Goal: Task Accomplishment & Management: Manage account settings

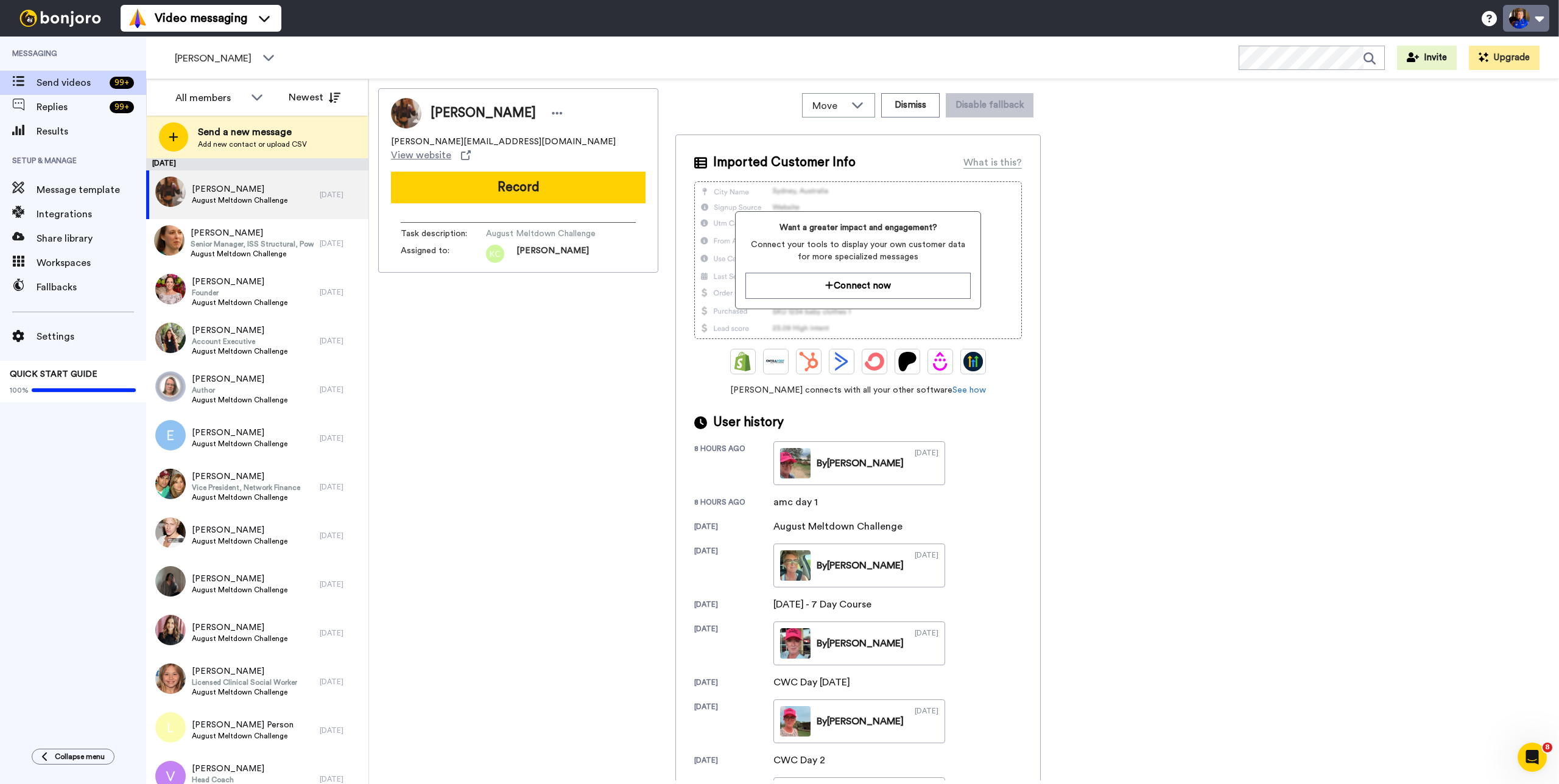
click at [1539, 8] on button at bounding box center [1526, 17] width 46 height 27
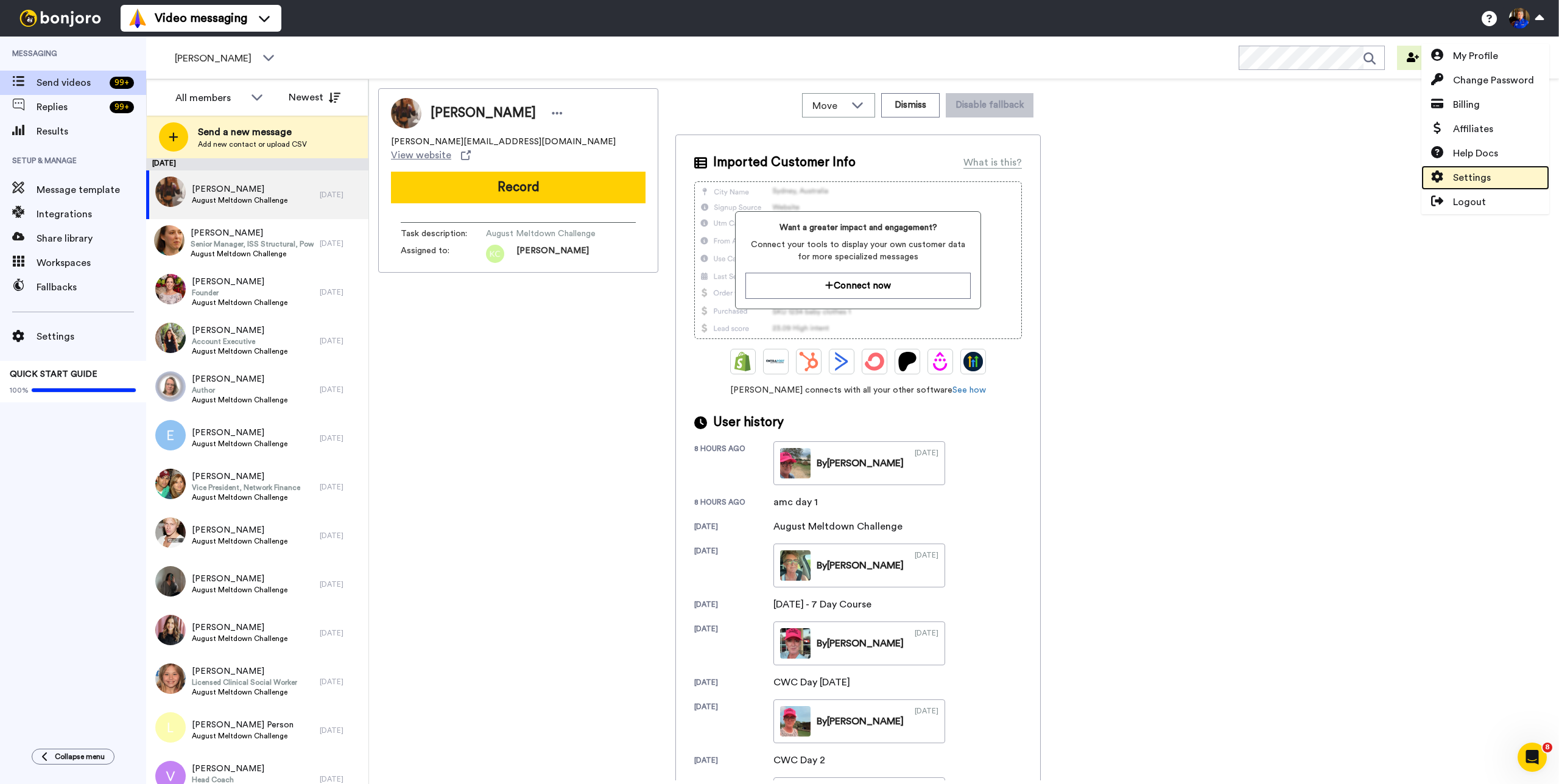
click at [1487, 182] on span "Settings" at bounding box center [1472, 178] width 38 height 14
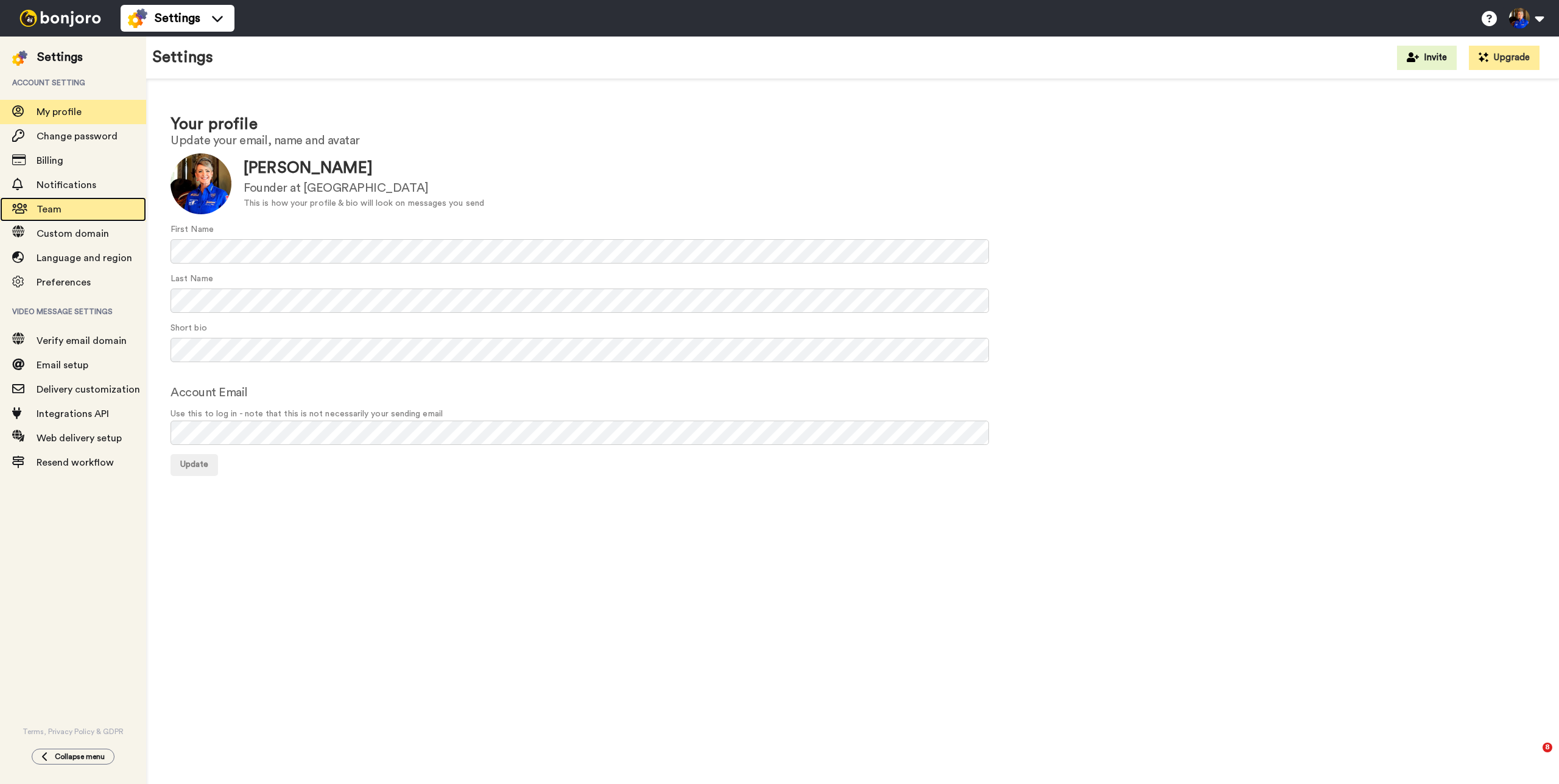
click at [84, 213] on span "Team" at bounding box center [91, 209] width 109 height 14
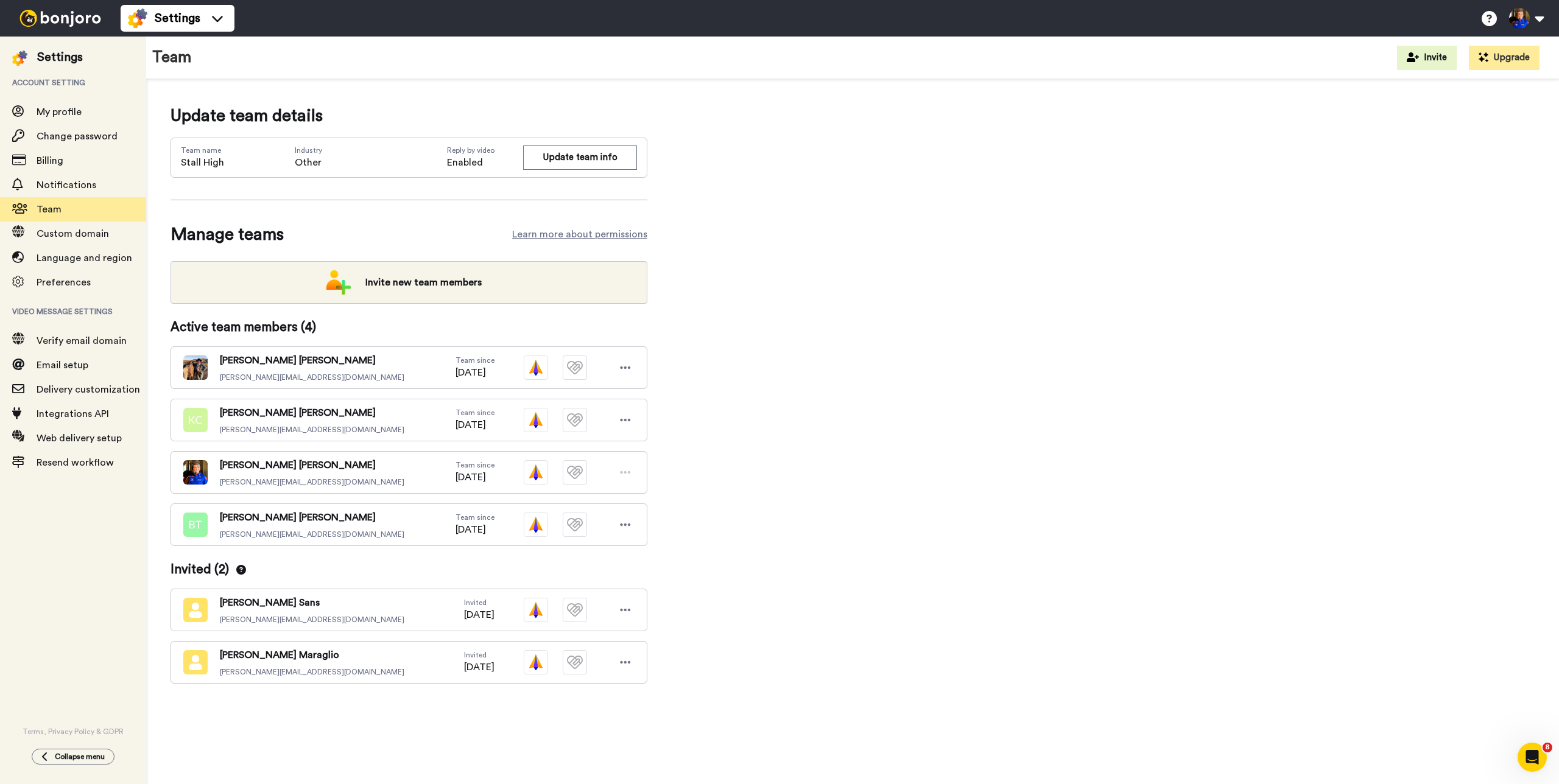
click at [60, 26] on img at bounding box center [60, 18] width 91 height 17
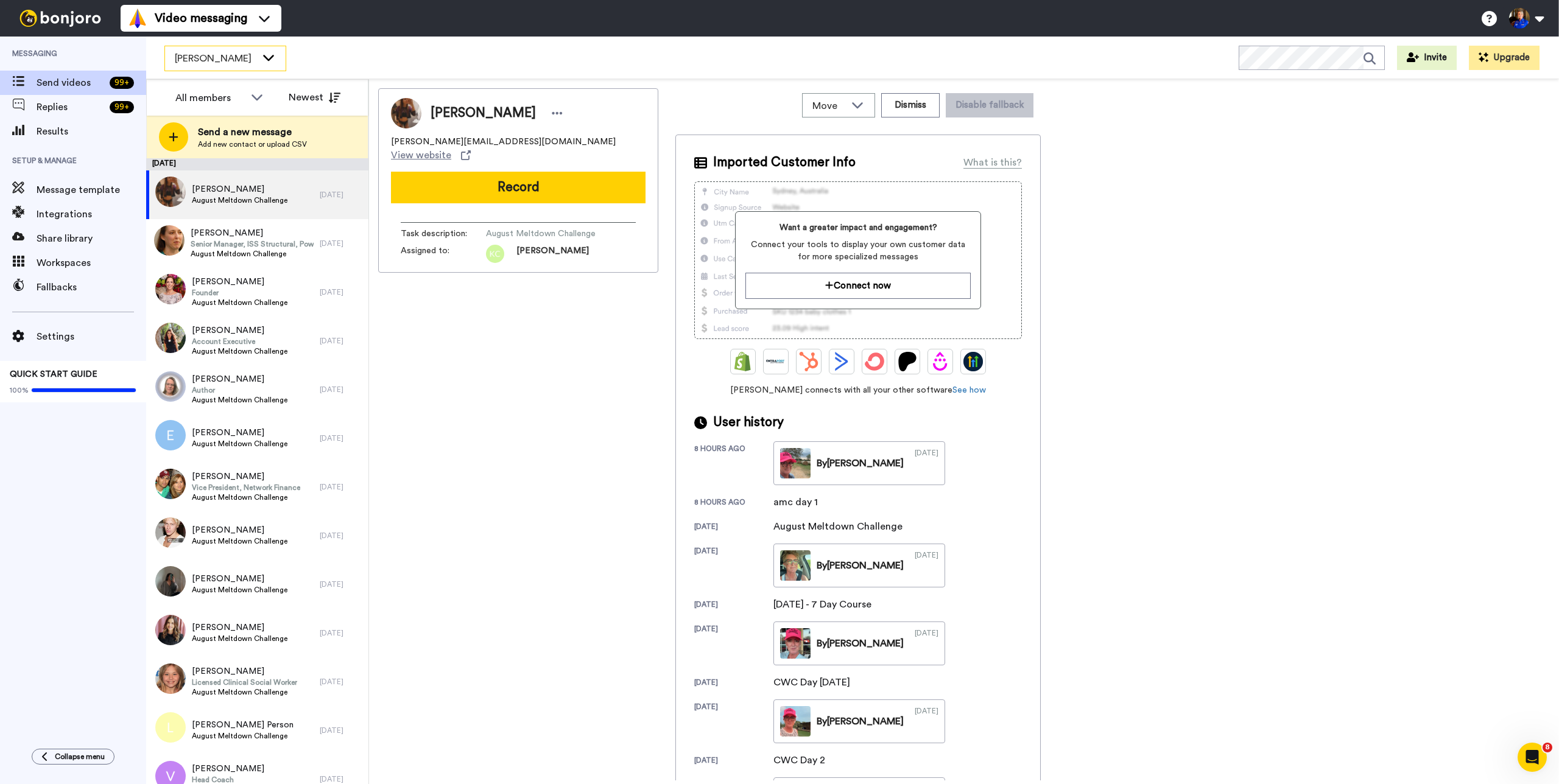
click at [238, 62] on span "Kelli Crowley" at bounding box center [216, 58] width 82 height 14
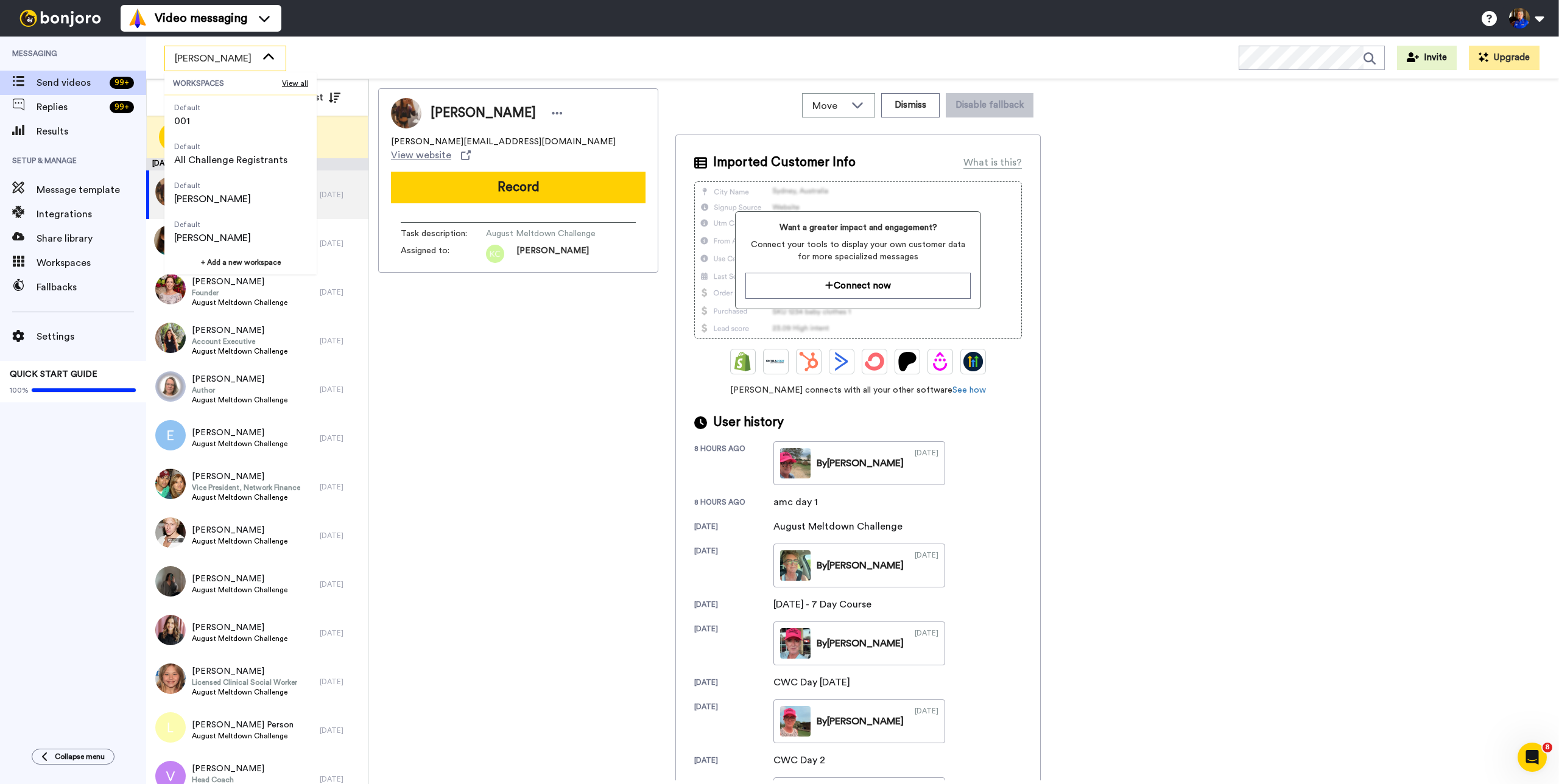
scroll to position [231, 0]
click at [236, 129] on span "Brook Thomas" at bounding box center [212, 122] width 77 height 14
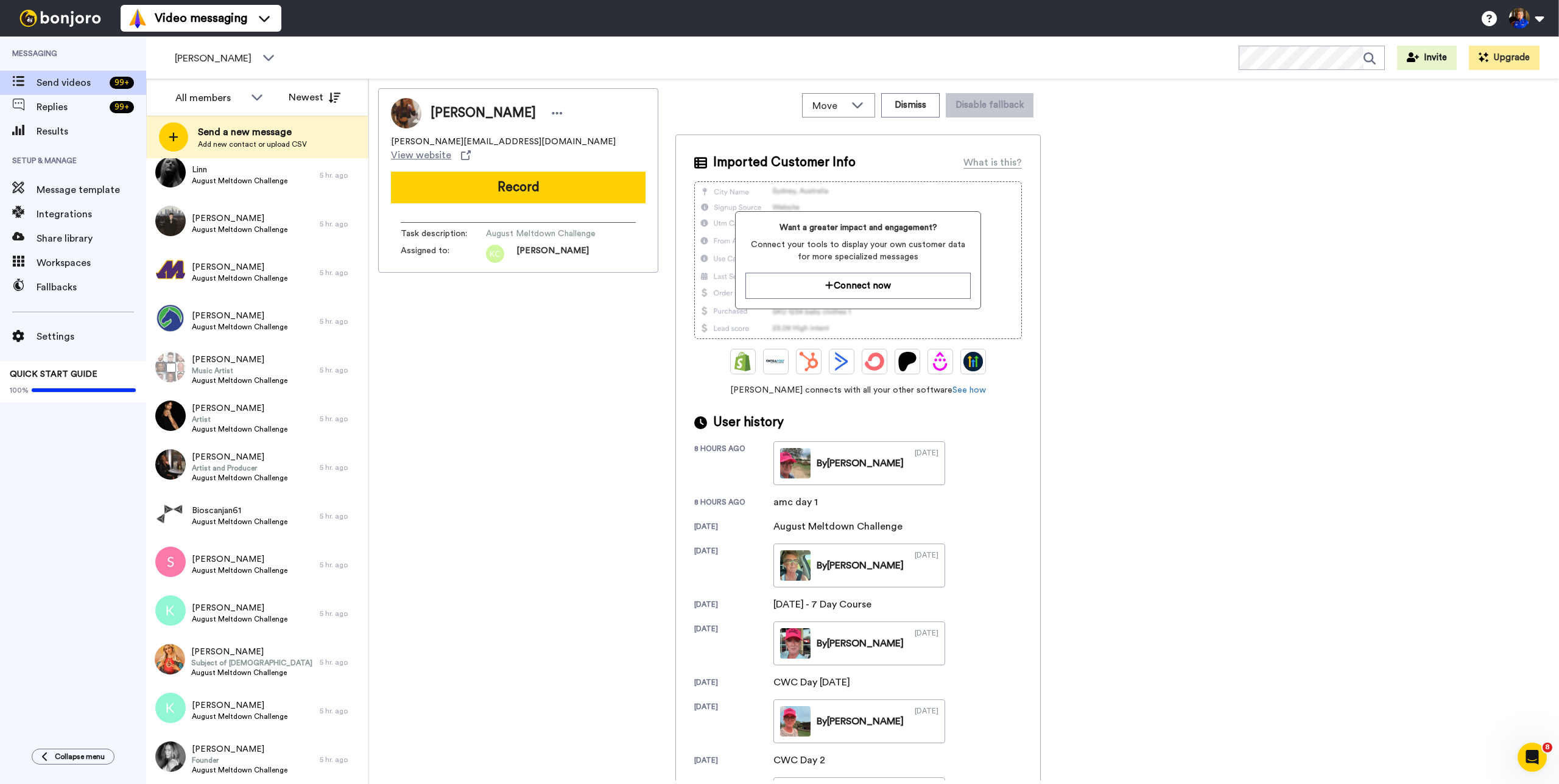
scroll to position [0, 0]
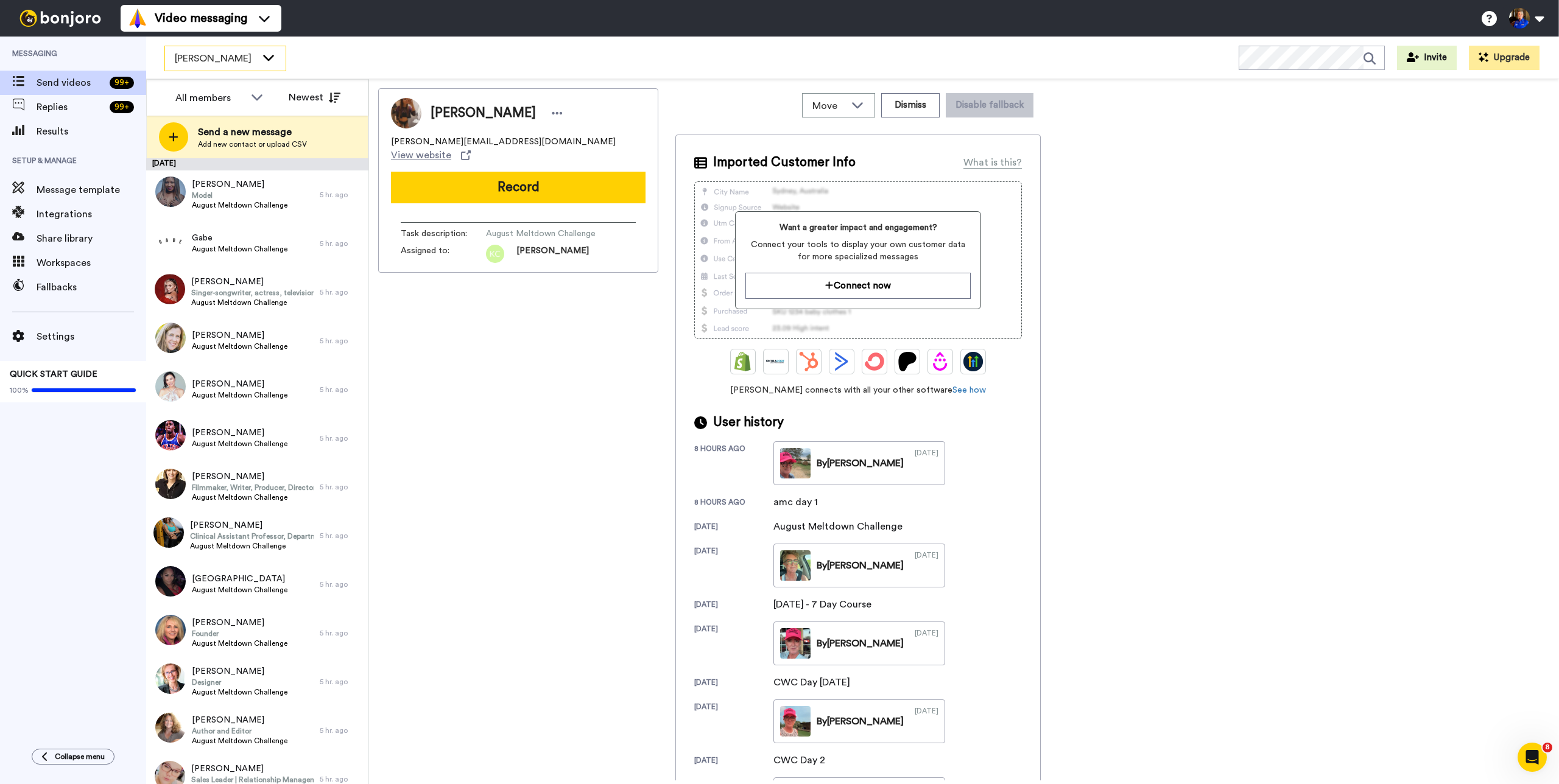
click at [257, 64] on div "Brook Thomas" at bounding box center [225, 58] width 121 height 24
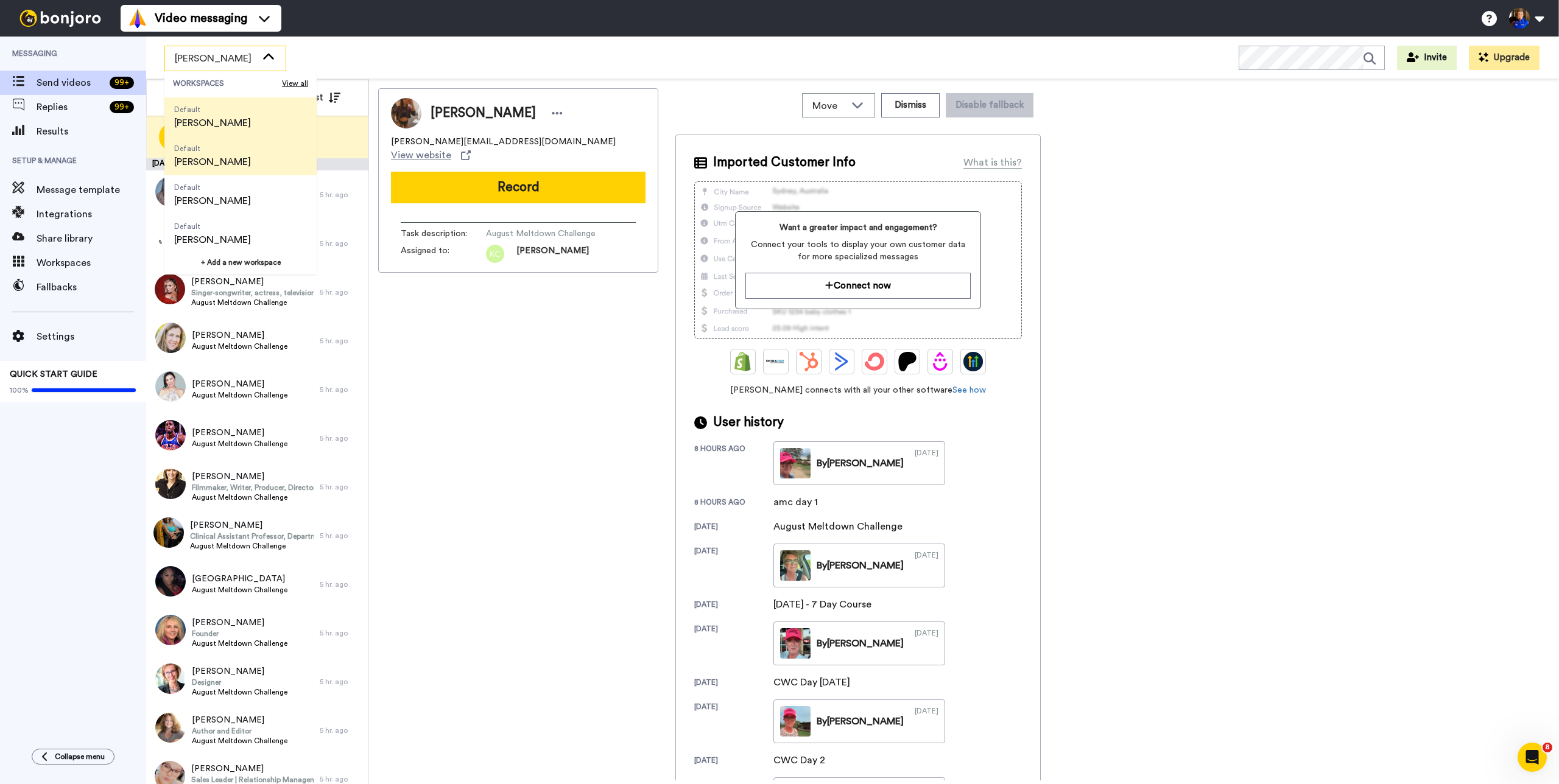
click at [232, 155] on span "Default Taylor Klump" at bounding box center [213, 156] width 96 height 39
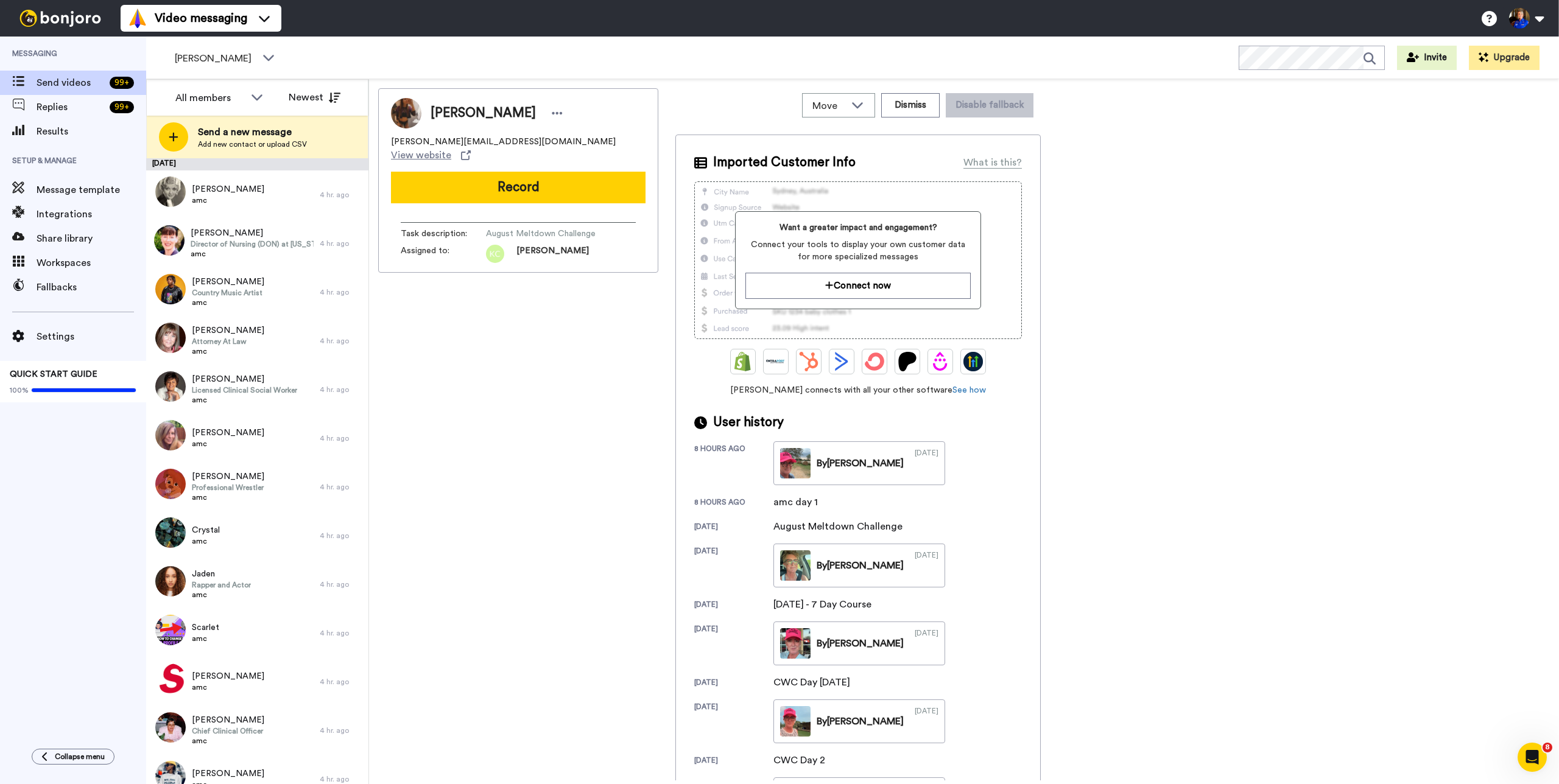
click at [466, 411] on div "Kay Archer kay.archer64@icloud.com View website Record Task description : Augus…" at bounding box center [518, 434] width 280 height 692
